Goal: Task Accomplishment & Management: Use online tool/utility

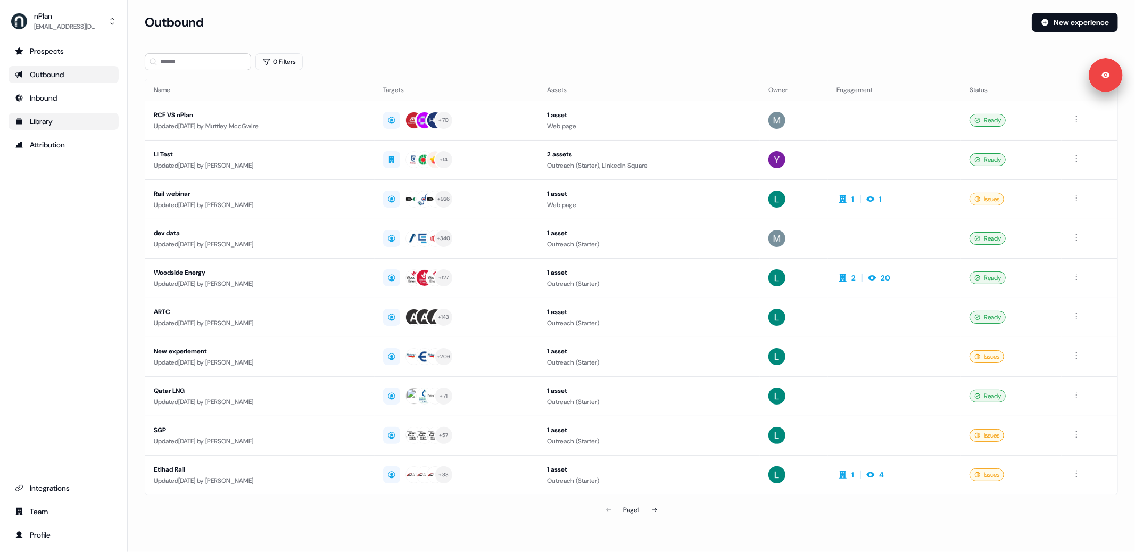
click at [42, 120] on div "Library" at bounding box center [63, 121] width 97 height 11
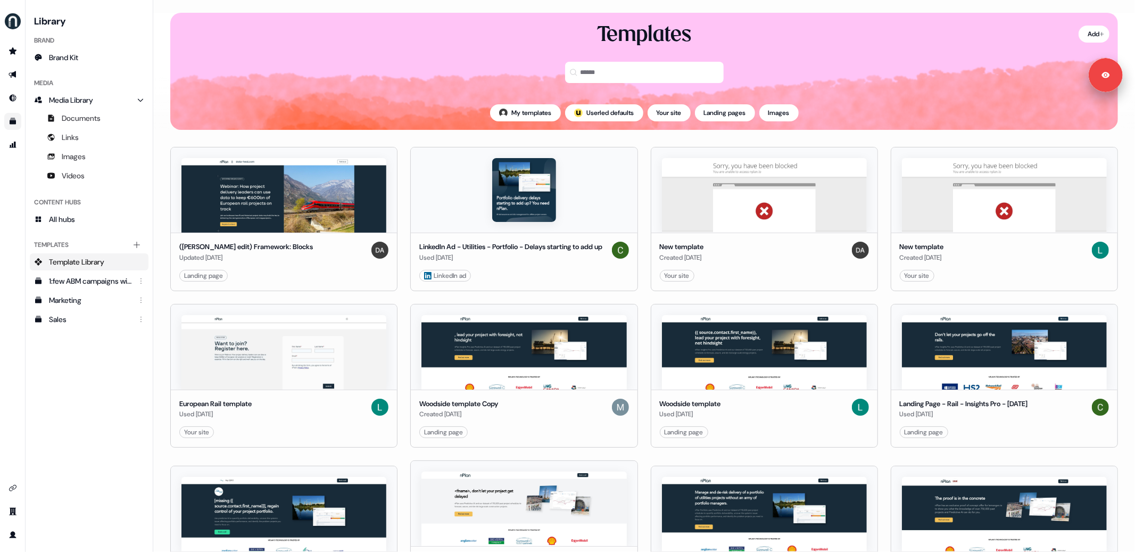
drag, startPoint x: 4, startPoint y: 69, endPoint x: 26, endPoint y: 78, distance: 24.1
click at [4, 69] on link "Go to outbound experience" at bounding box center [12, 74] width 17 height 17
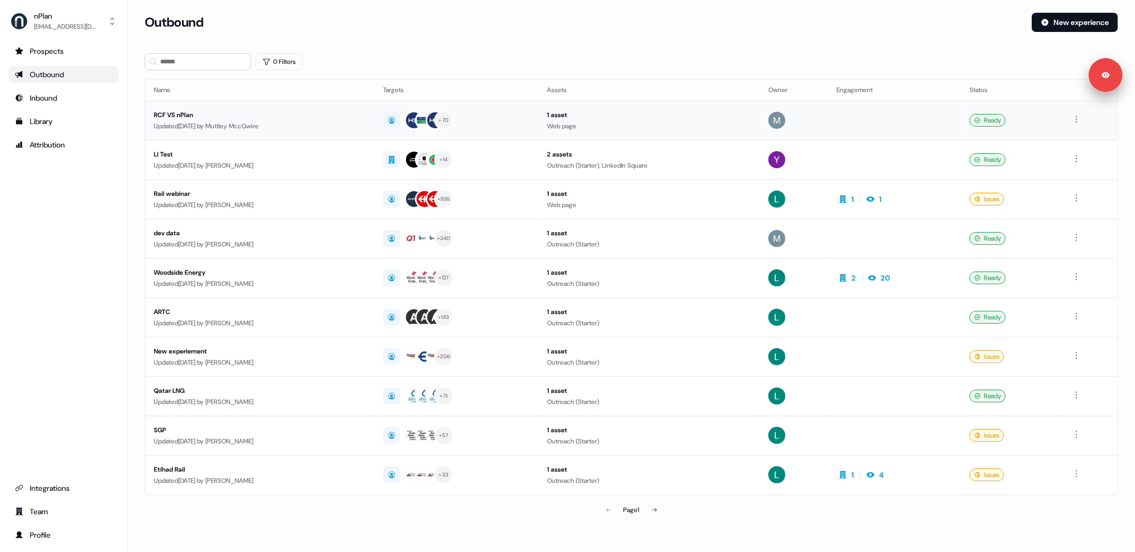
click at [349, 123] on div "Updated [DATE] by [PERSON_NAME] MccGwire" at bounding box center [260, 126] width 212 height 11
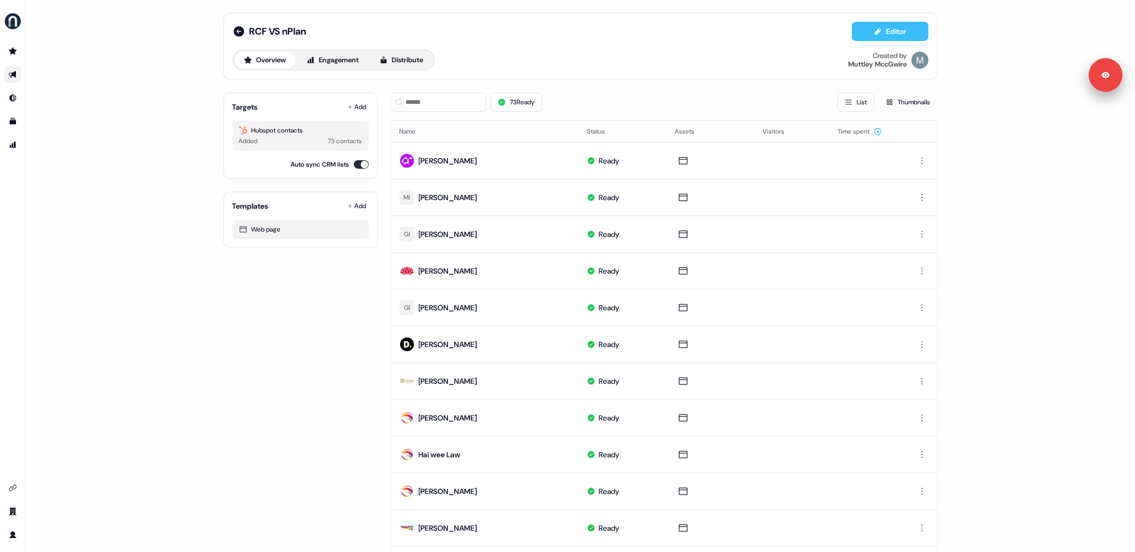
click at [893, 26] on button "Editor" at bounding box center [890, 31] width 77 height 19
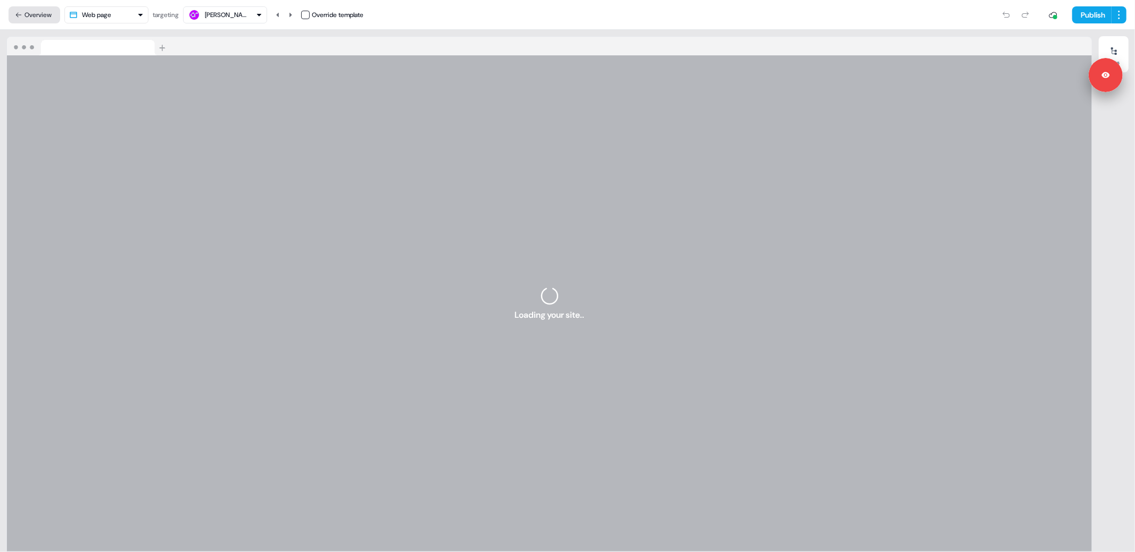
click at [23, 12] on button "Overview" at bounding box center [35, 14] width 52 height 17
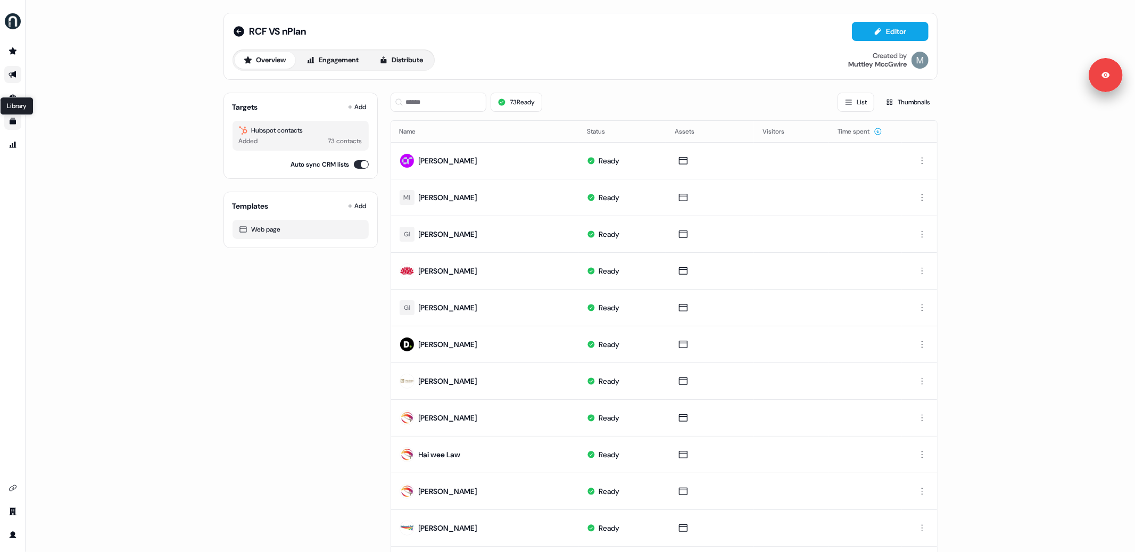
click at [11, 123] on icon "Go to templates" at bounding box center [13, 121] width 6 height 6
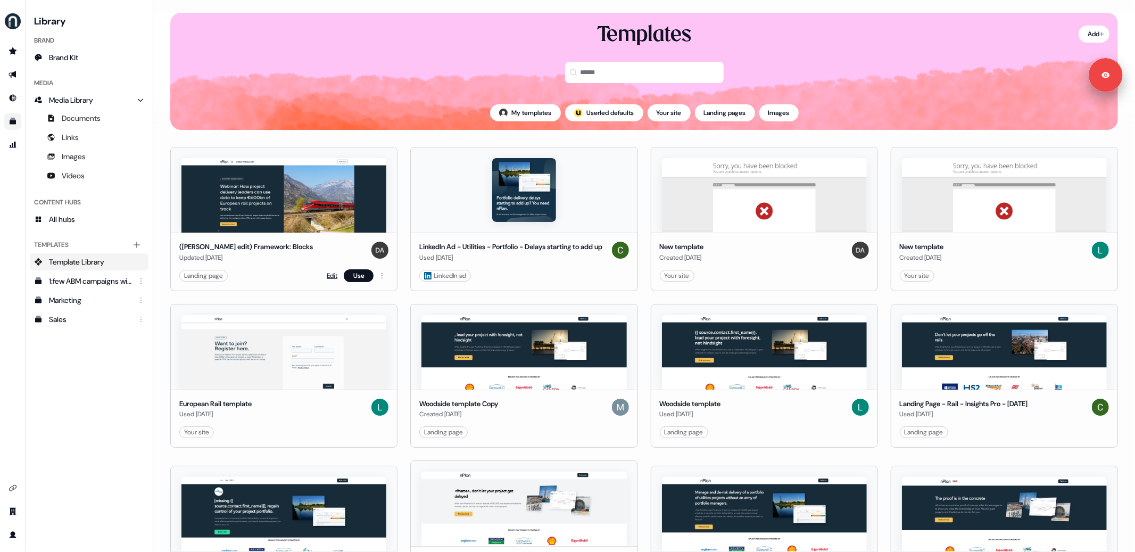
click at [331, 280] on link "Edit" at bounding box center [332, 275] width 11 height 11
click at [333, 279] on link "Edit" at bounding box center [332, 275] width 11 height 11
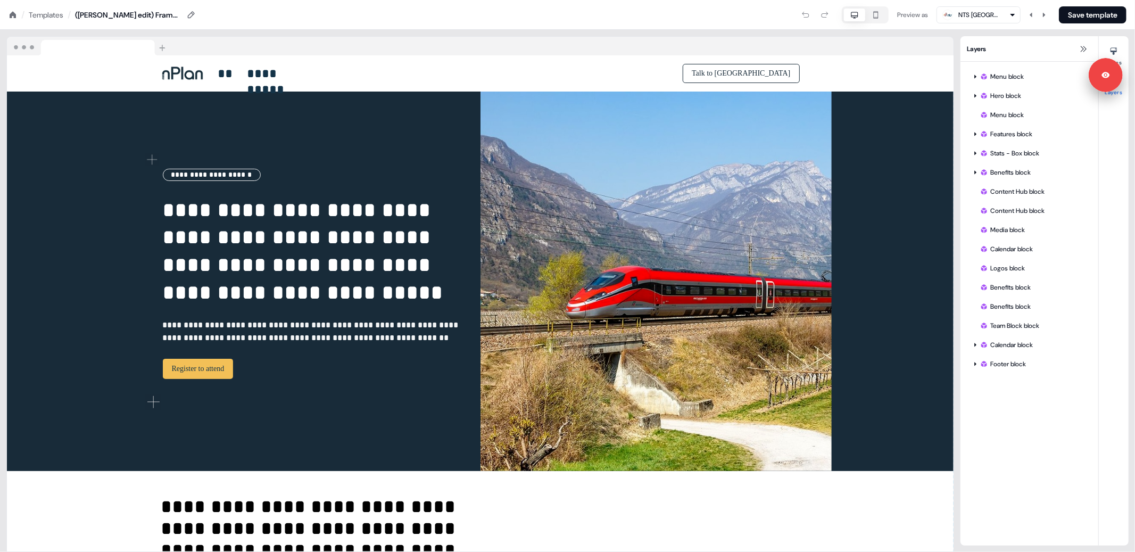
click at [12, 12] on icon at bounding box center [13, 14] width 6 height 6
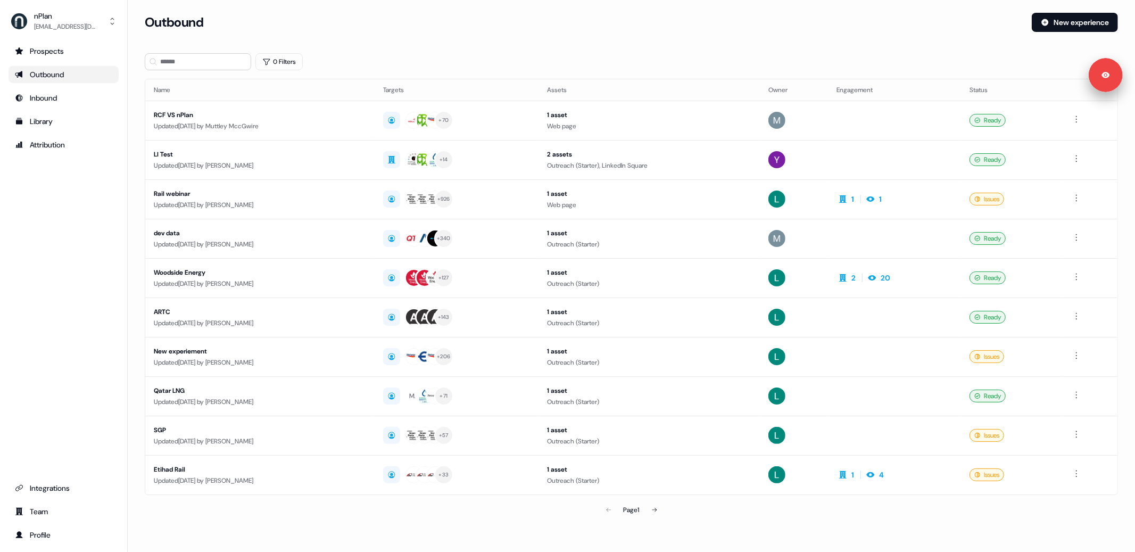
click at [43, 78] on div "Outbound" at bounding box center [63, 74] width 97 height 11
click at [1085, 27] on button "New experience" at bounding box center [1074, 22] width 86 height 19
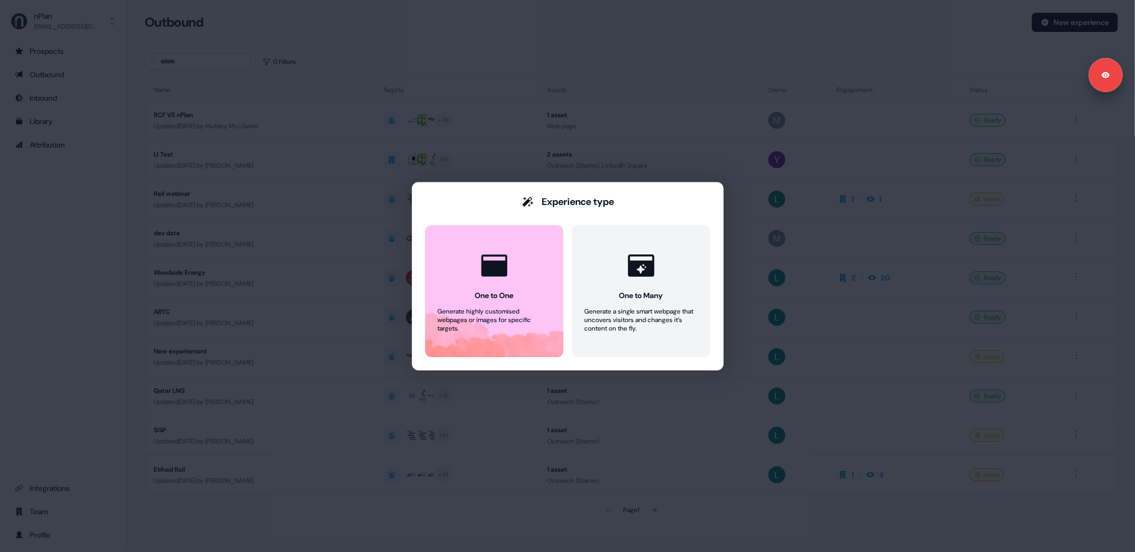
click at [70, 225] on div "Experience type One to One Generate highly customised webpages or images for sp…" at bounding box center [567, 276] width 1135 height 552
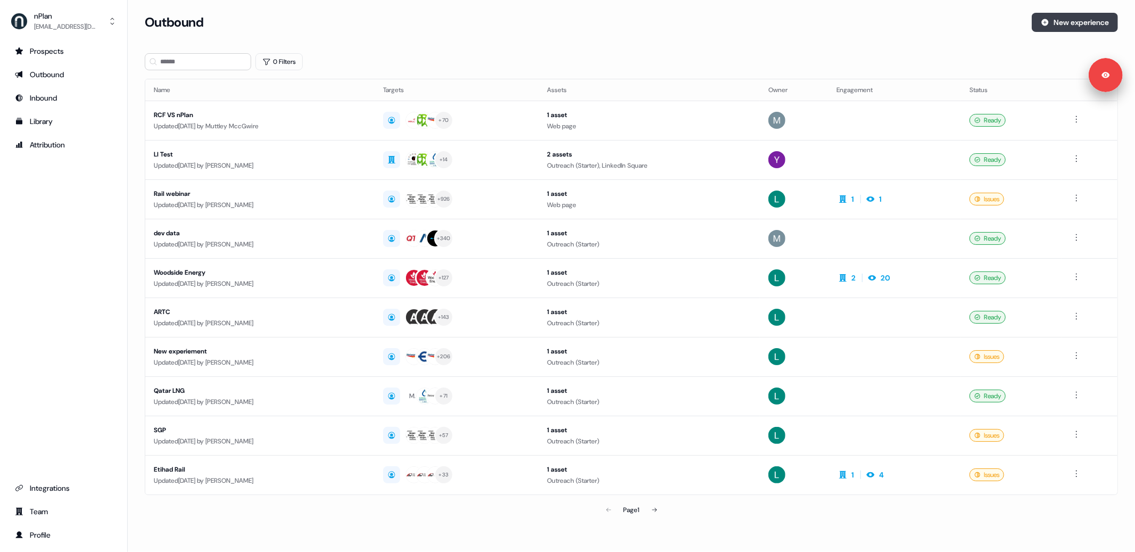
click at [1089, 22] on button "New experience" at bounding box center [1074, 22] width 86 height 19
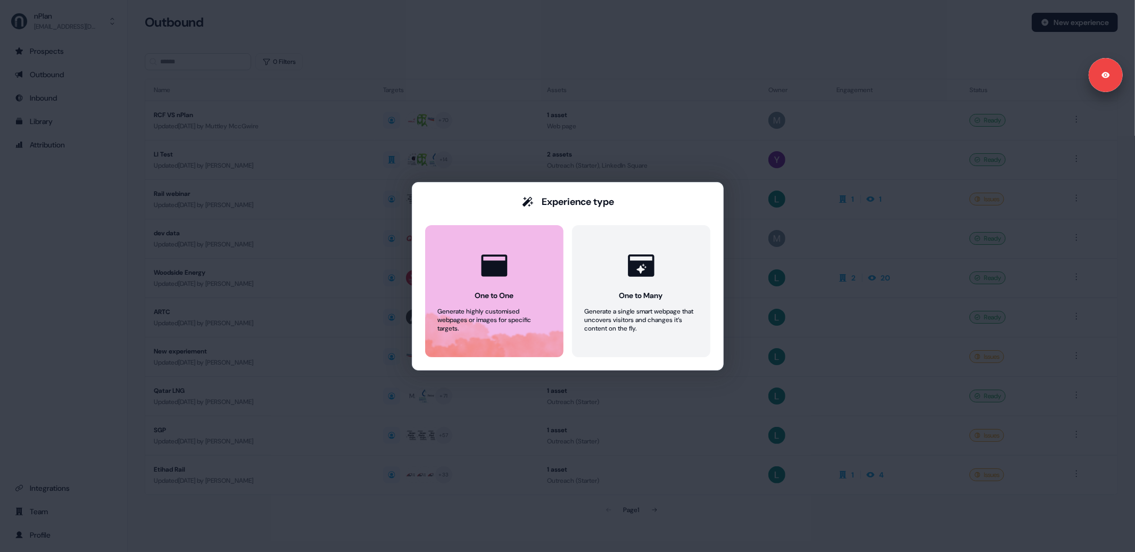
click at [475, 300] on div "One to One" at bounding box center [494, 295] width 39 height 11
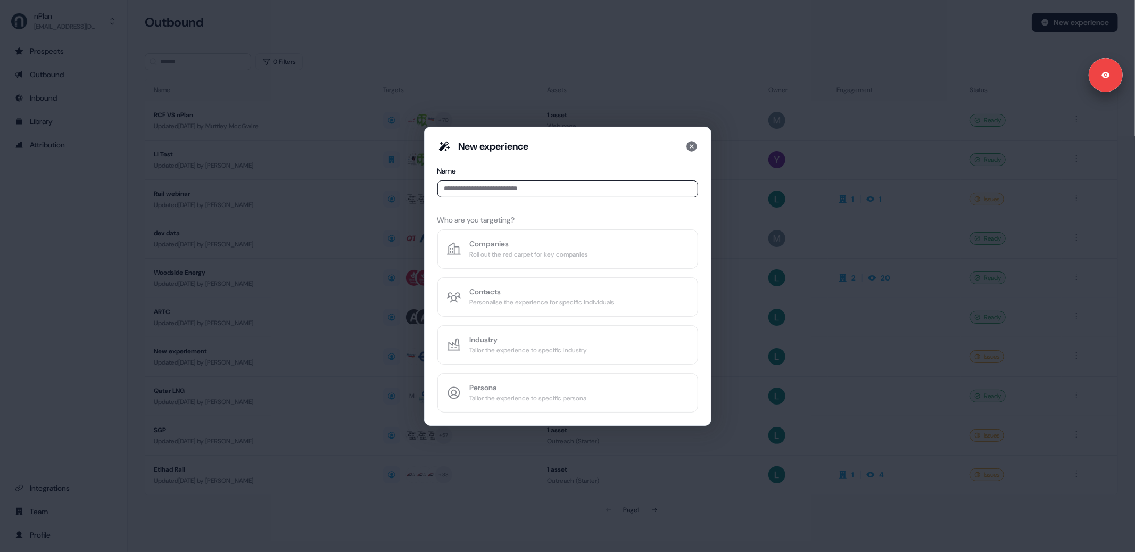
click at [523, 186] on input at bounding box center [567, 188] width 261 height 17
type input "****"
click at [690, 145] on icon at bounding box center [691, 146] width 13 height 13
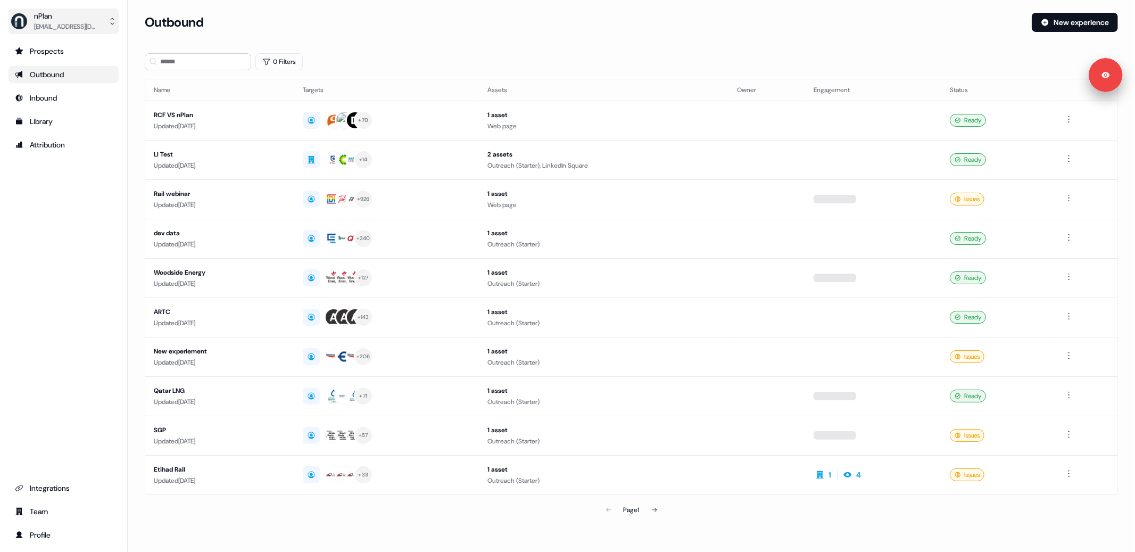
click at [55, 21] on div "[EMAIL_ADDRESS][DOMAIN_NAME]" at bounding box center [66, 26] width 64 height 11
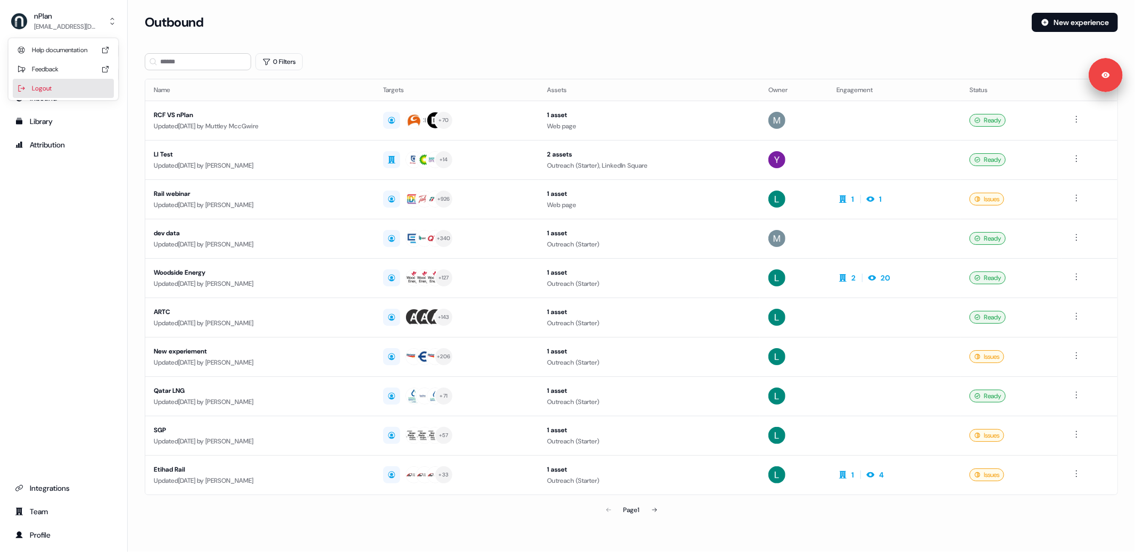
drag, startPoint x: 62, startPoint y: 91, endPoint x: 61, endPoint y: 50, distance: 41.0
click at [62, 91] on div "Logout" at bounding box center [63, 88] width 101 height 19
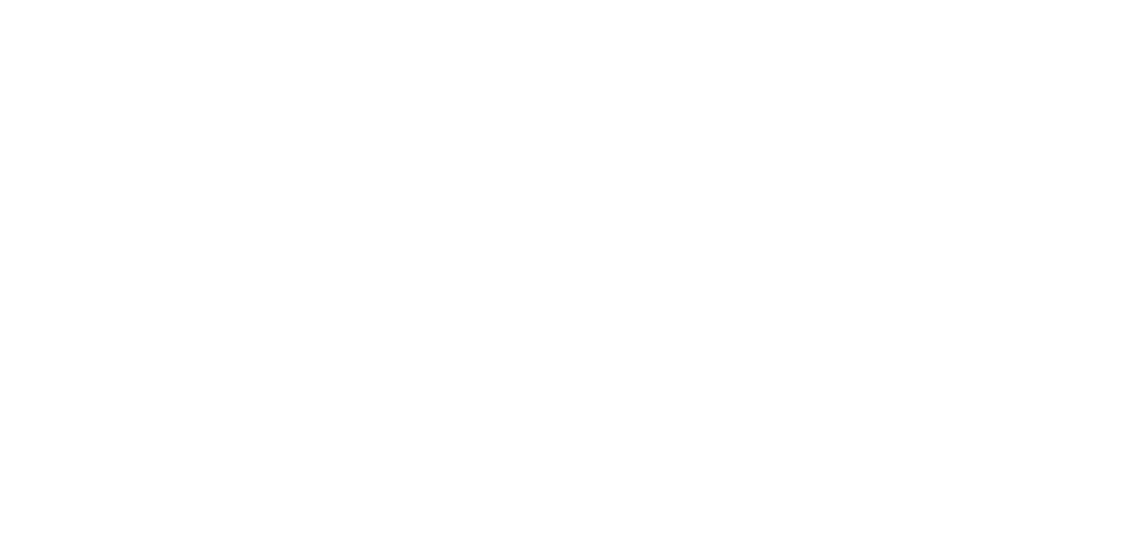
click at [72, 0] on html at bounding box center [567, 0] width 1135 height 0
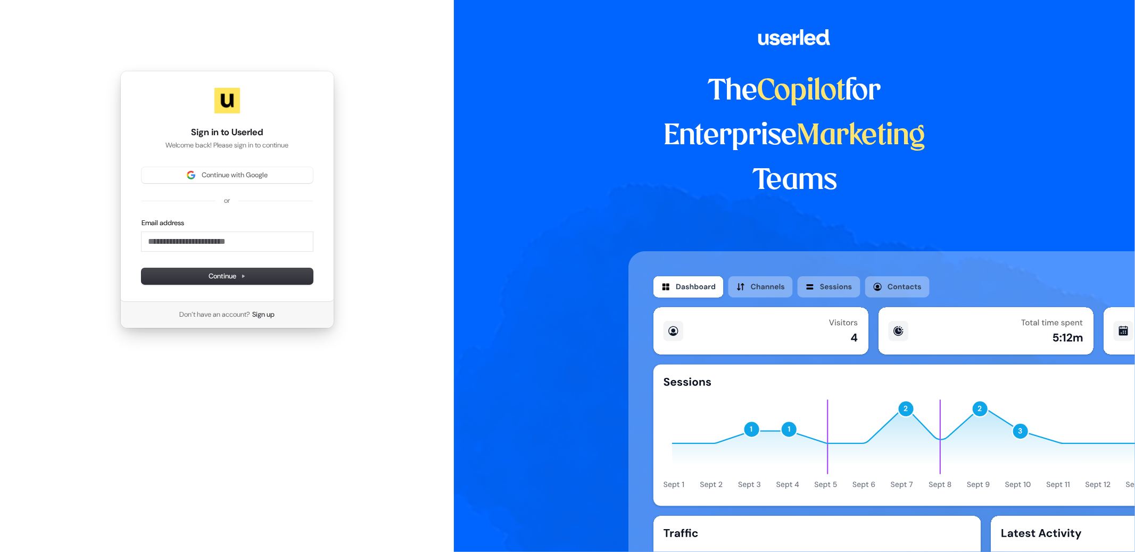
click at [217, 185] on div "Continue with Google or Email address Continue" at bounding box center [227, 225] width 171 height 117
click at [214, 179] on span "Continue with Google" at bounding box center [235, 175] width 66 height 10
